Goal: Task Accomplishment & Management: Use online tool/utility

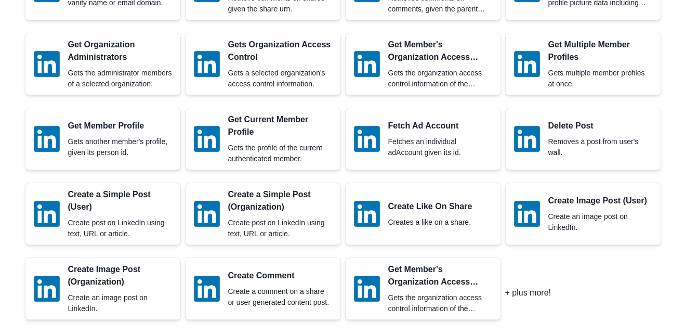
scroll to position [544, 0]
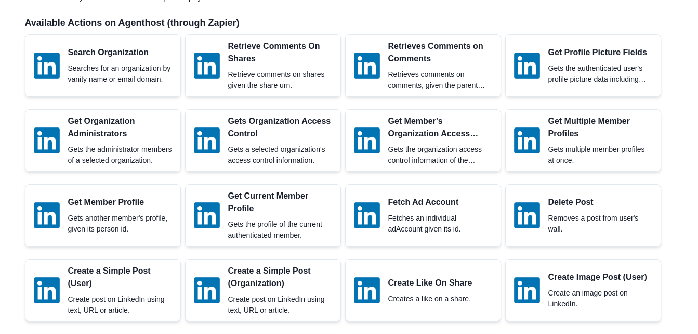
click at [536, 62] on img at bounding box center [527, 66] width 26 height 26
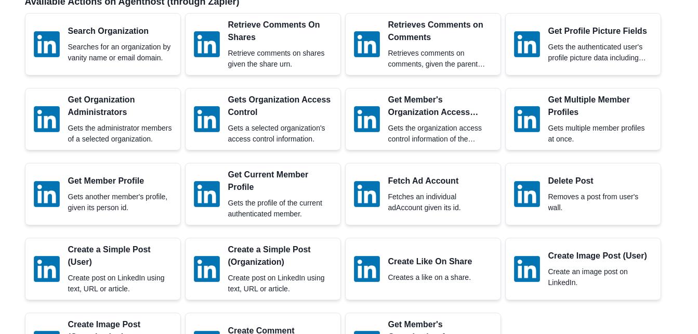
click at [534, 275] on img at bounding box center [527, 269] width 26 height 26
click at [577, 279] on p "Create an image post on LinkedIn." at bounding box center [601, 277] width 104 height 22
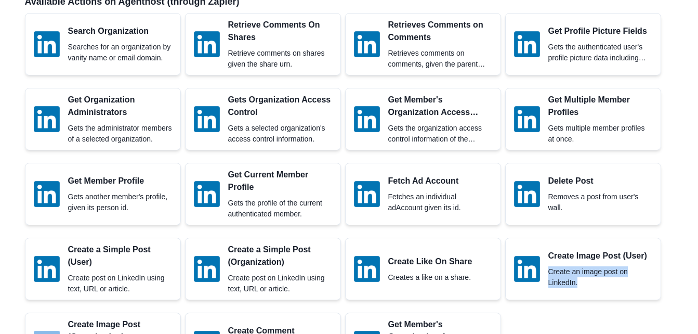
click at [577, 279] on p "Create an image post on LinkedIn." at bounding box center [601, 277] width 104 height 22
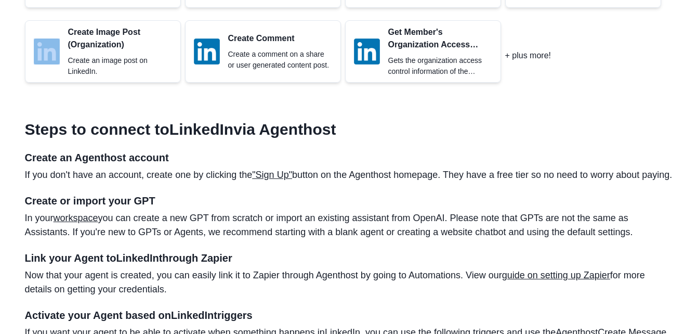
scroll to position [840, 0]
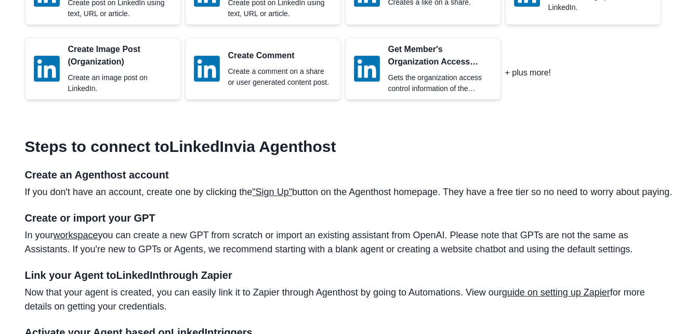
click at [535, 140] on h3 "Steps to connect to LinkedIn via Agenthost" at bounding box center [349, 146] width 649 height 19
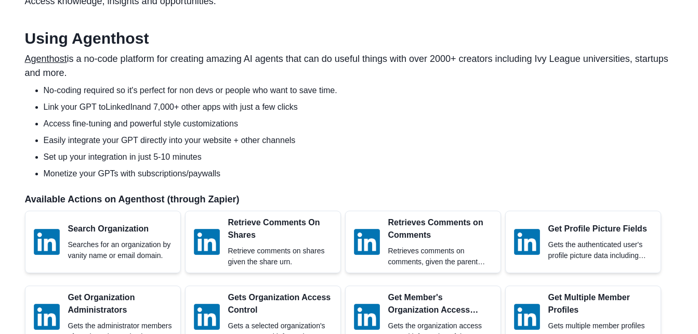
scroll to position [0, 0]
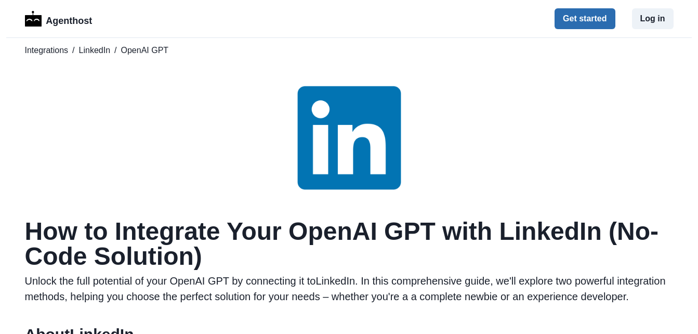
click at [594, 13] on button "Get started" at bounding box center [585, 18] width 60 height 21
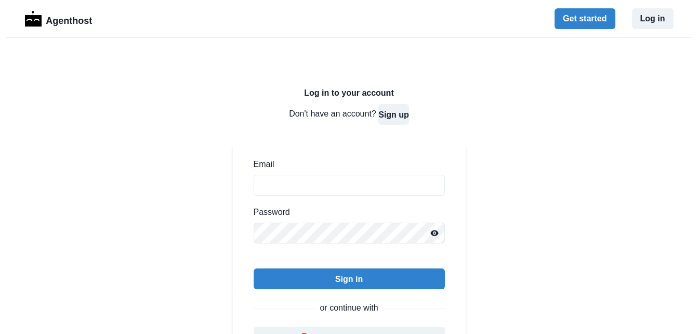
click at [390, 117] on button "Sign up" at bounding box center [394, 114] width 31 height 21
click at [356, 96] on h2 "Create your account" at bounding box center [349, 93] width 233 height 10
click at [391, 117] on button "Sign in" at bounding box center [399, 114] width 28 height 21
click at [391, 117] on button "Sign up" at bounding box center [394, 114] width 31 height 21
click at [391, 117] on button "Sign in" at bounding box center [399, 114] width 28 height 21
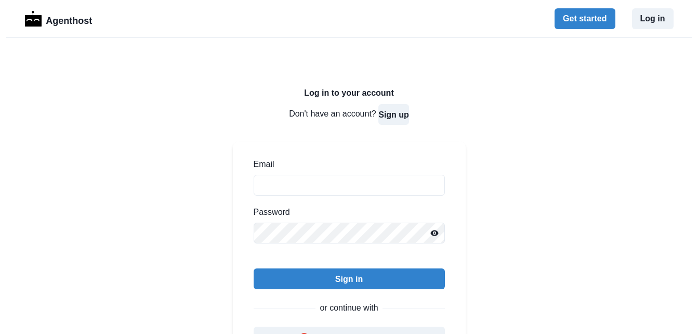
click at [391, 117] on button "Sign up" at bounding box center [394, 114] width 31 height 21
click at [391, 117] on button "Sign in" at bounding box center [399, 114] width 28 height 21
click at [391, 117] on button "Sign up" at bounding box center [394, 114] width 31 height 21
